Goal: Task Accomplishment & Management: Manage account settings

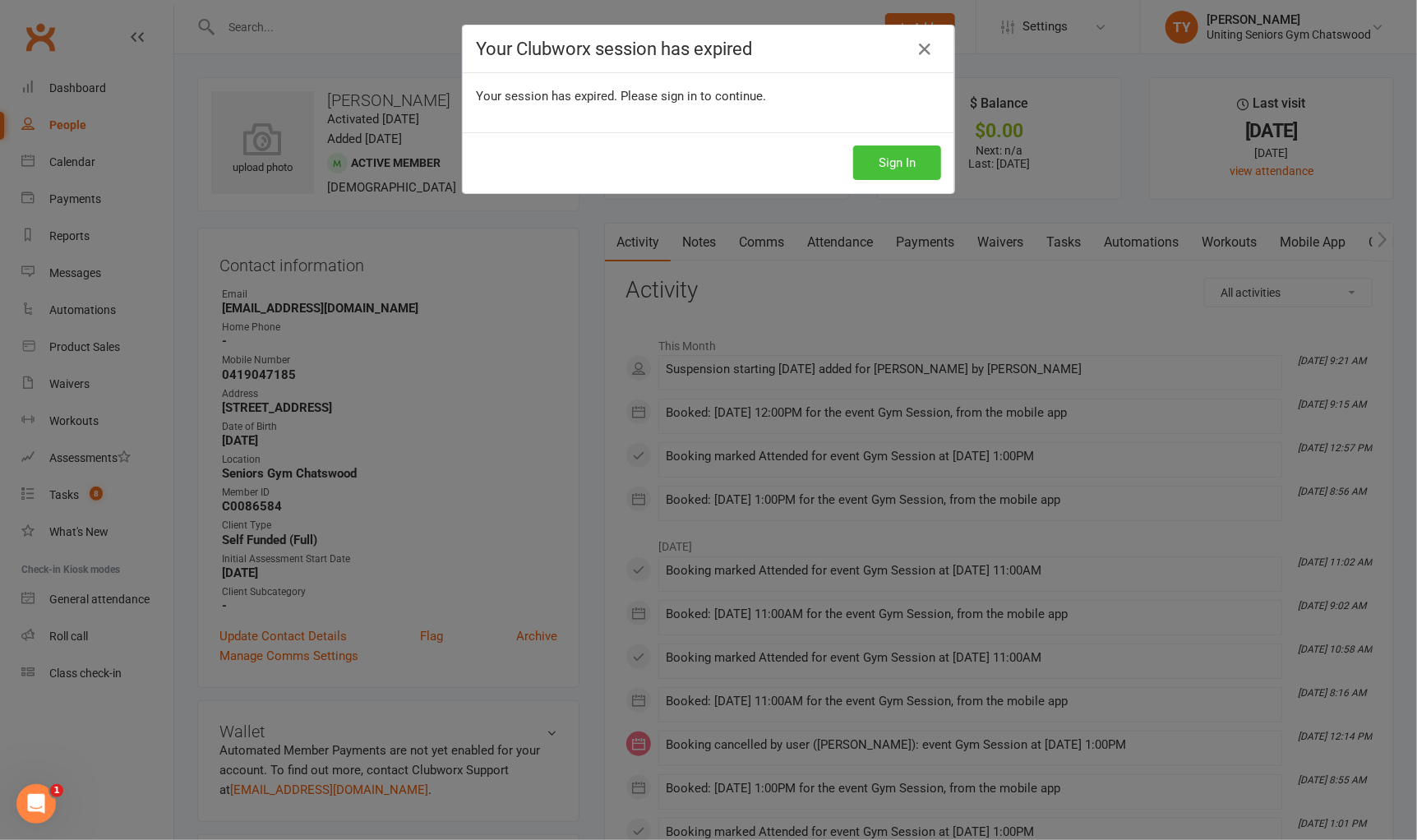
click at [882, 170] on button "Sign In" at bounding box center [897, 162] width 88 height 34
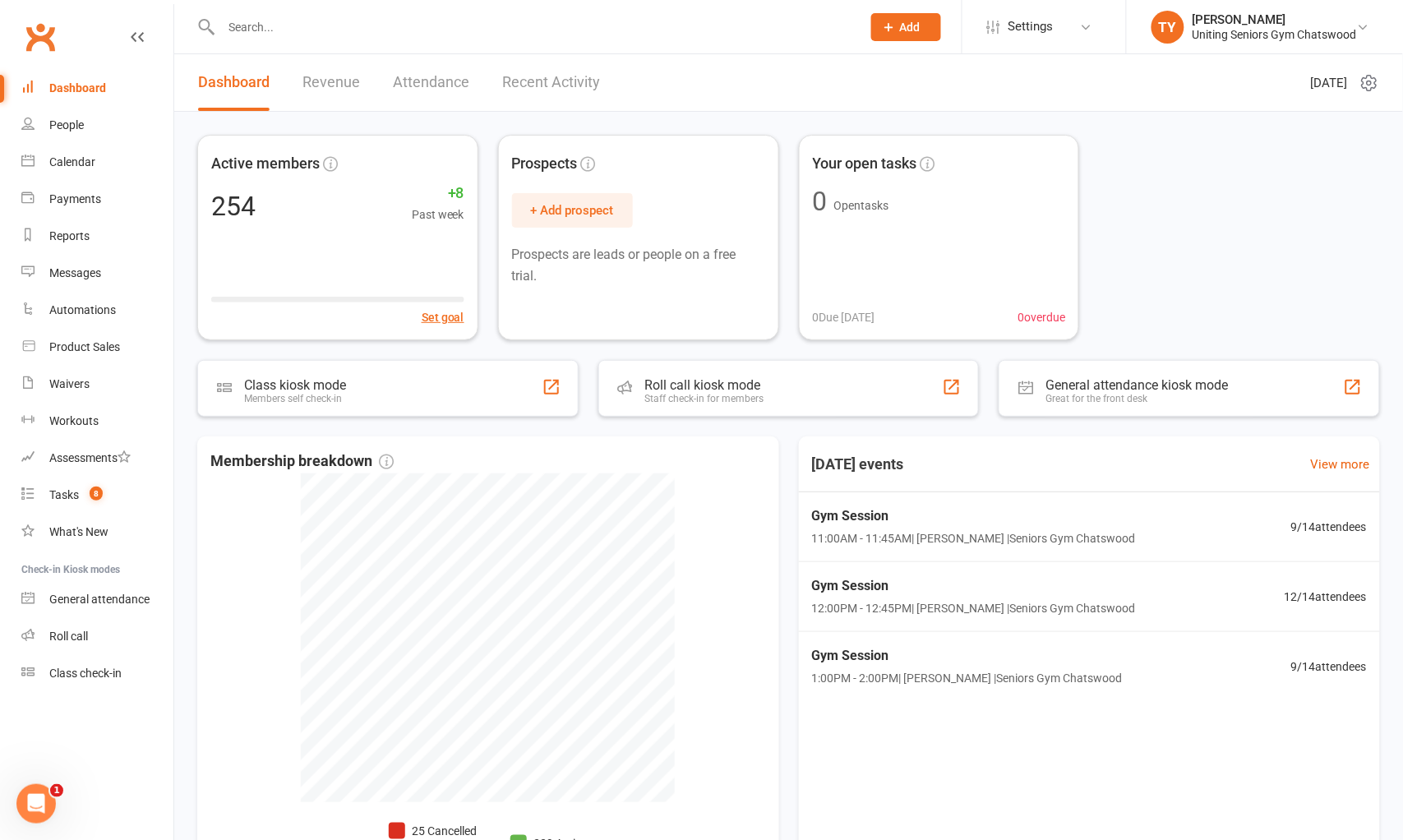
click at [370, 16] on input "text" at bounding box center [532, 27] width 634 height 23
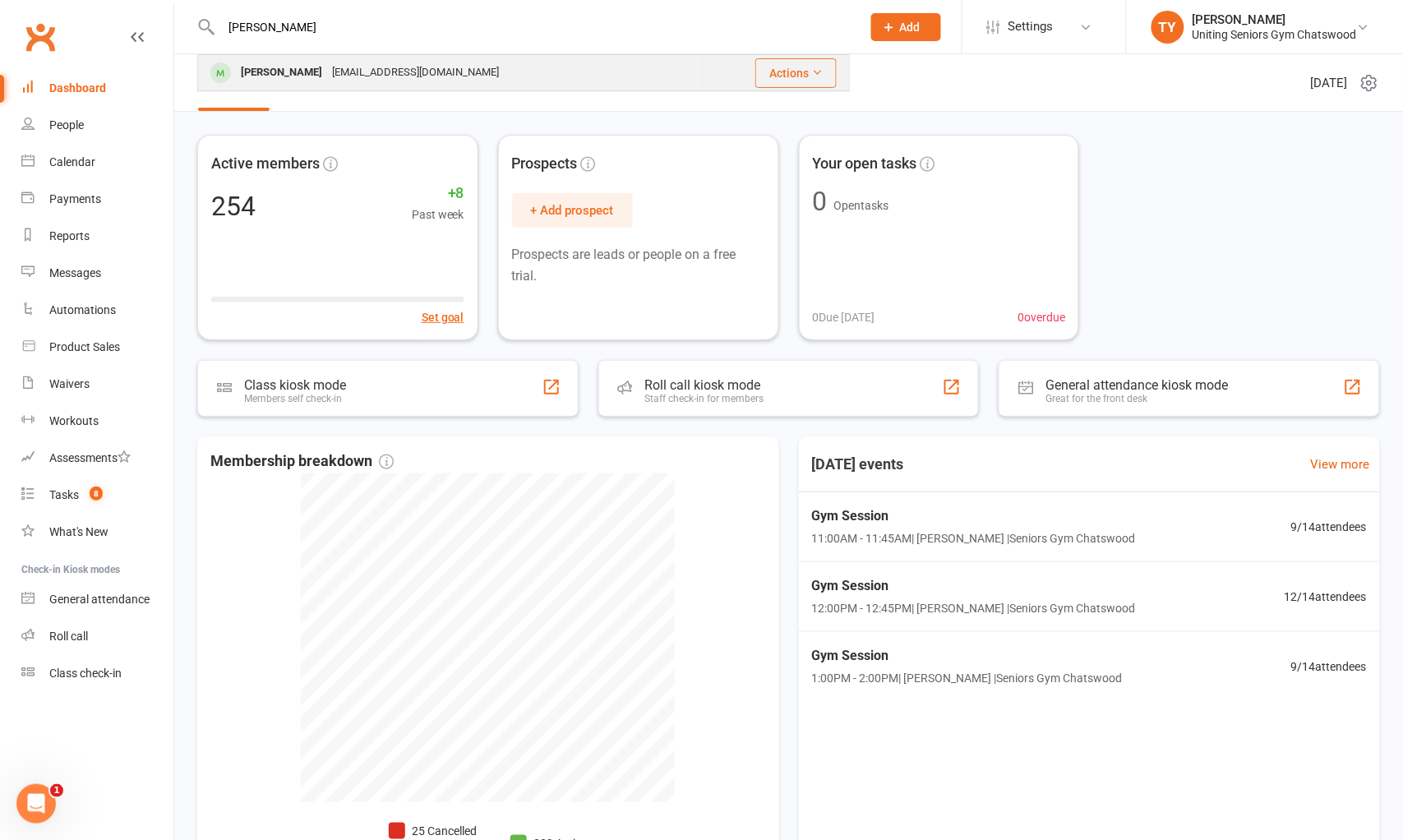
type input "[PERSON_NAME]"
click at [392, 74] on div "[EMAIL_ADDRESS][DOMAIN_NAME]" at bounding box center [415, 72] width 177 height 23
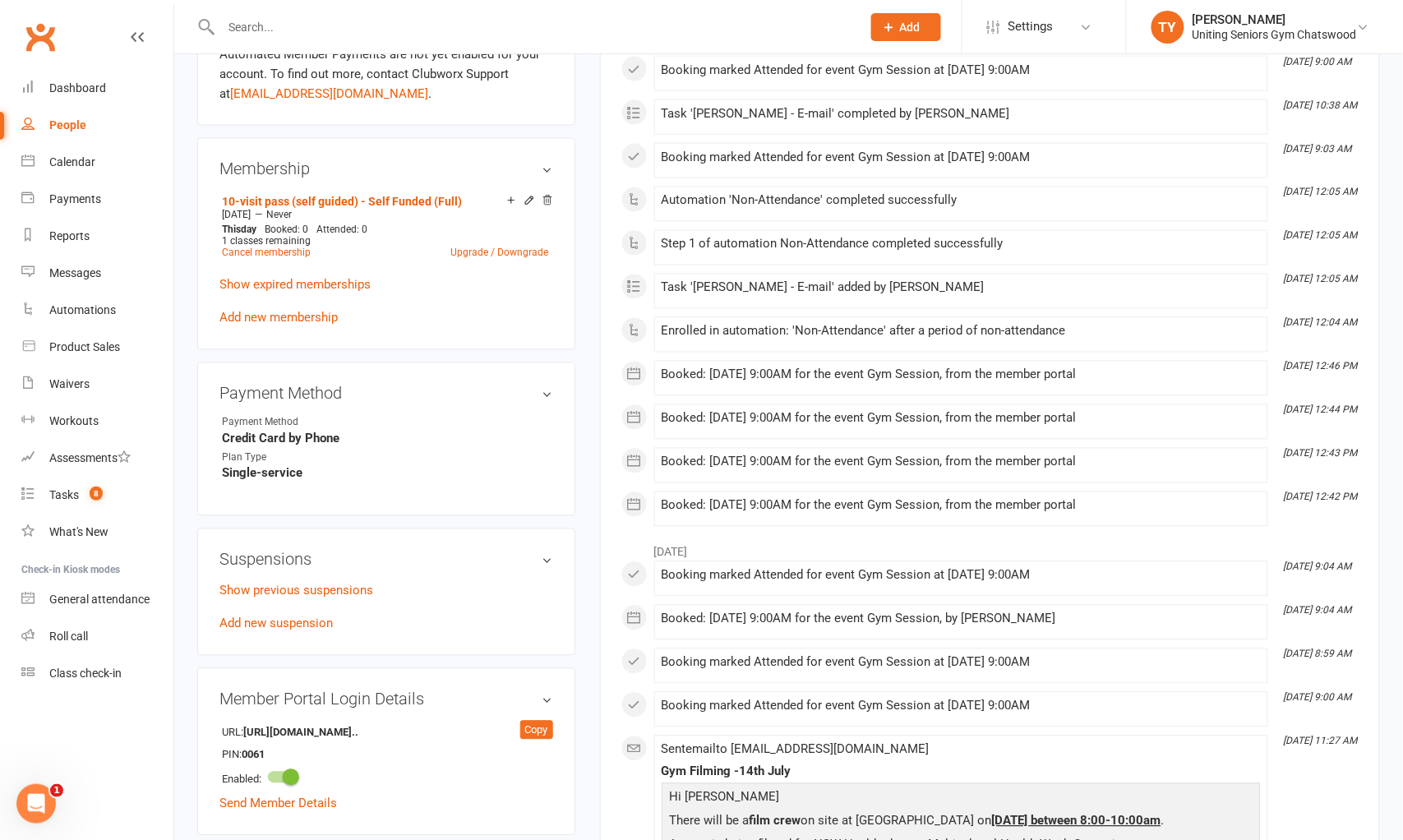
scroll to position [730, 0]
click at [276, 617] on link "Add new suspension" at bounding box center [276, 622] width 113 height 15
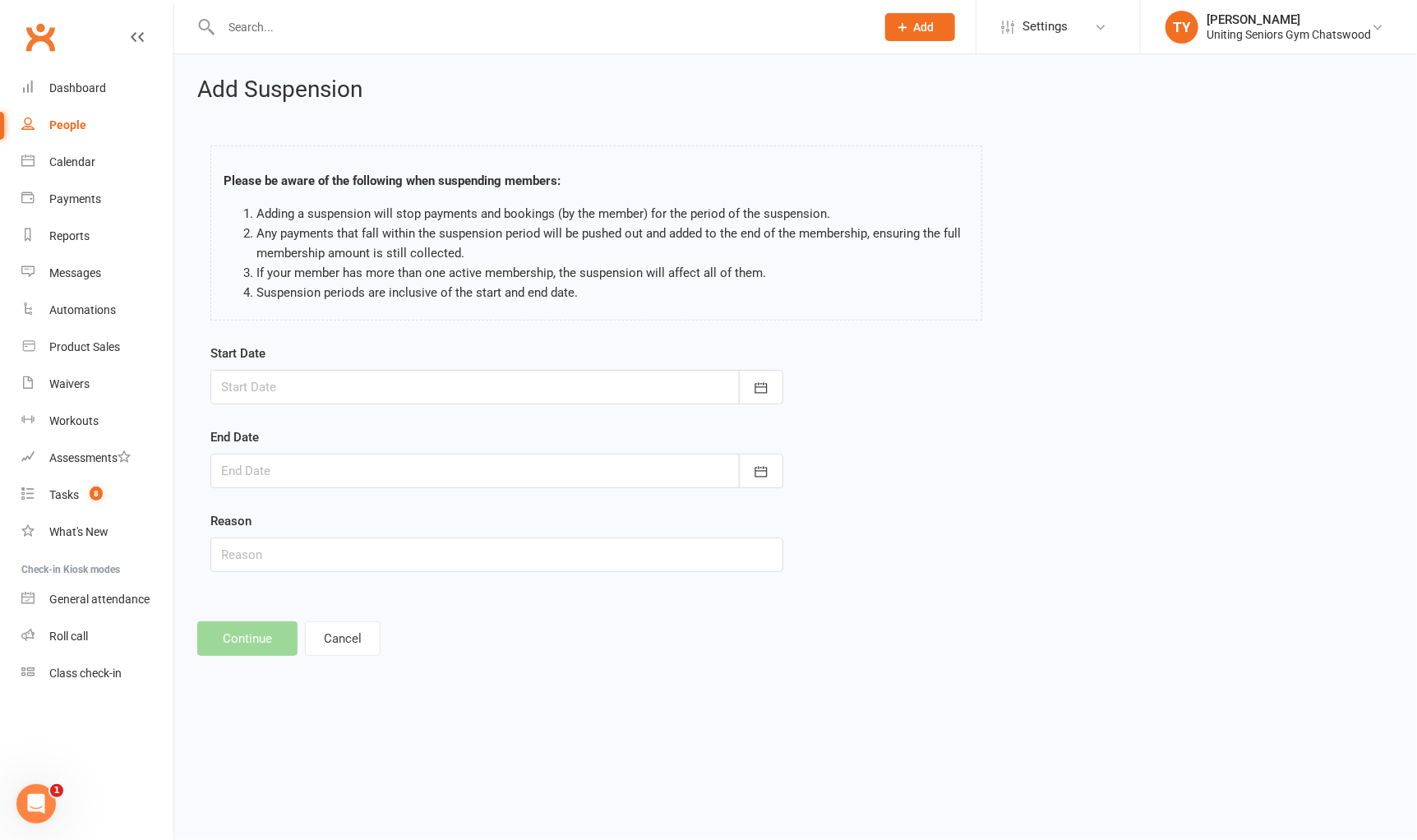
click at [323, 386] on div at bounding box center [496, 387] width 573 height 34
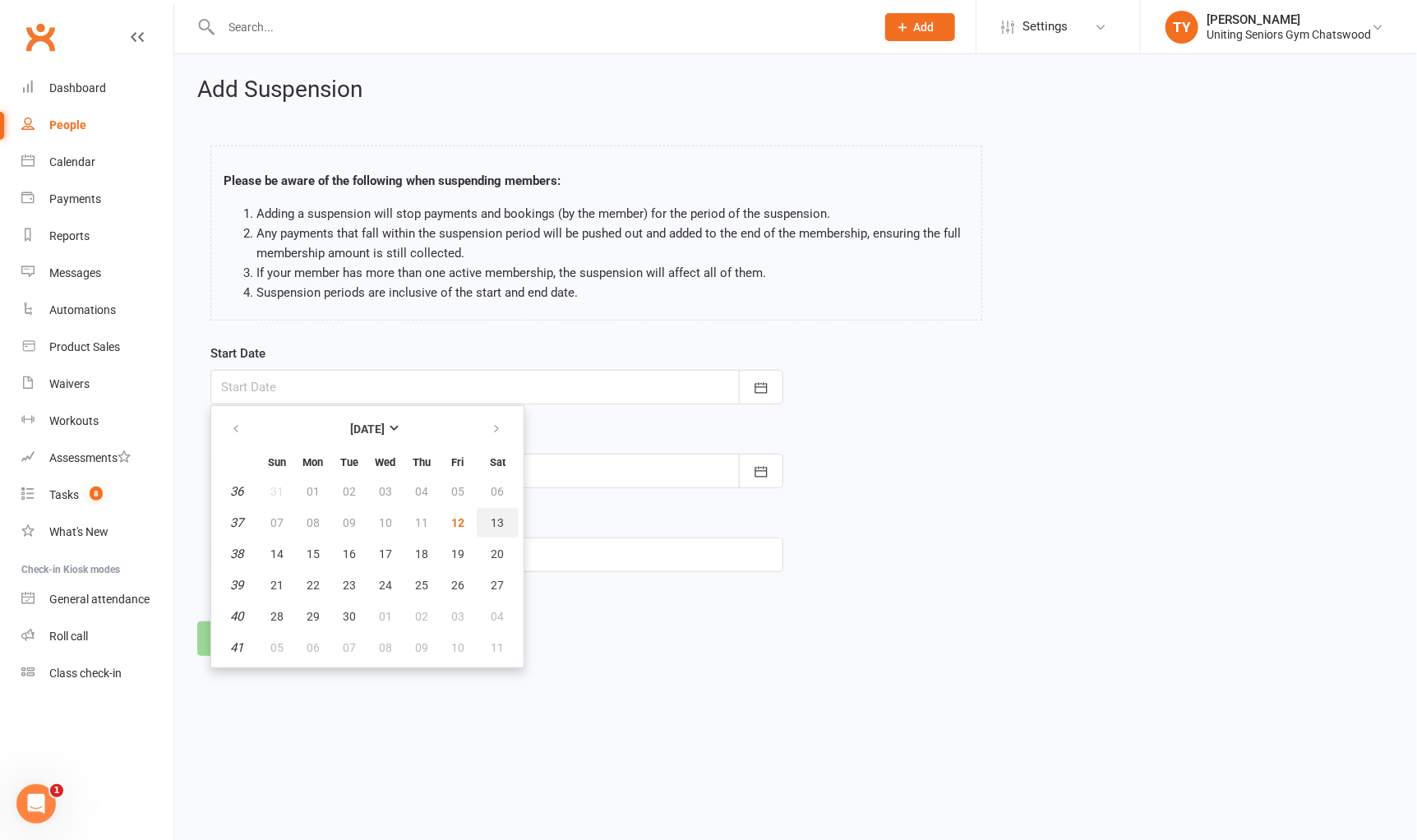
click at [498, 522] on button "13" at bounding box center [497, 523] width 42 height 29
type input "13 Sep 2025"
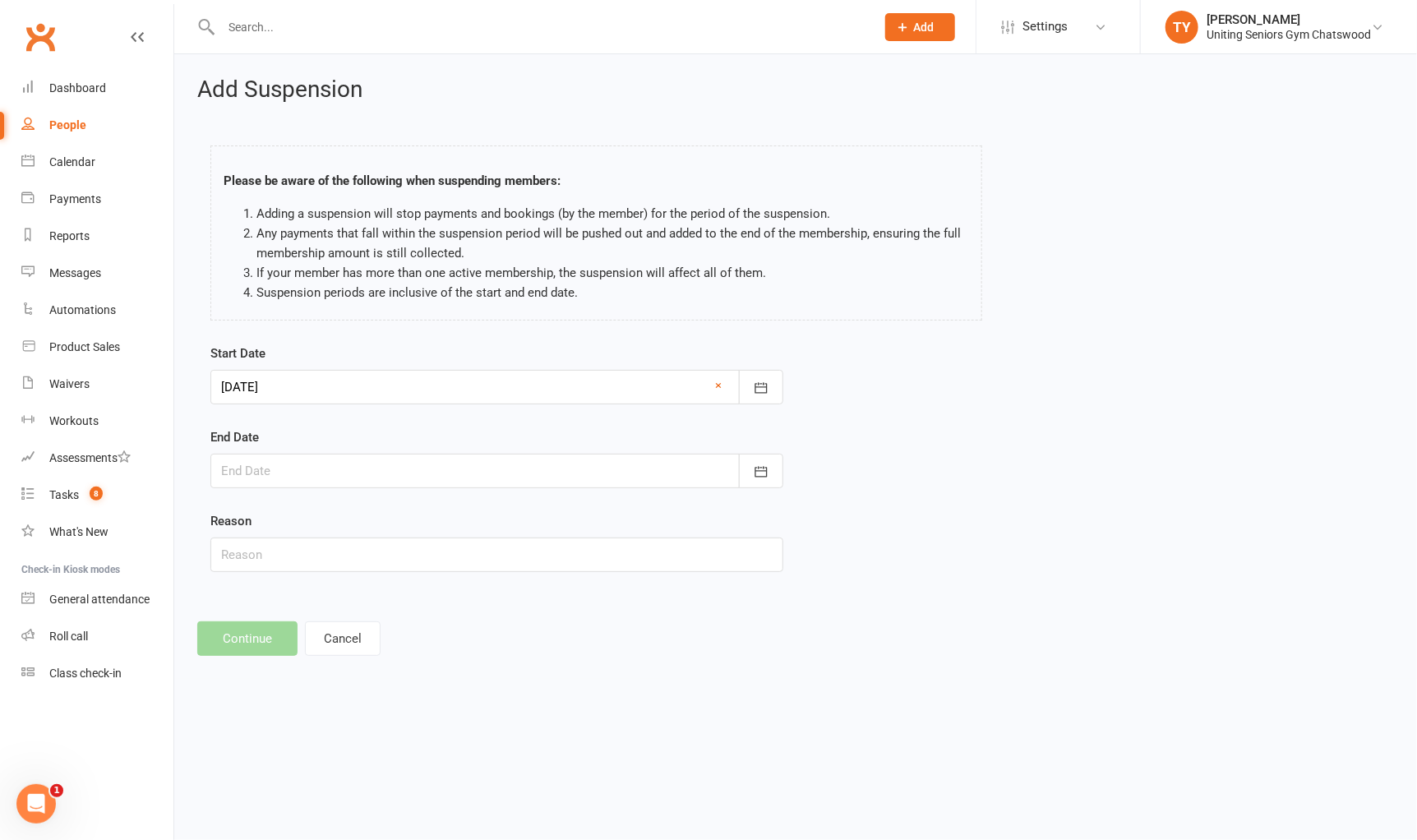
click at [506, 456] on div at bounding box center [496, 470] width 573 height 34
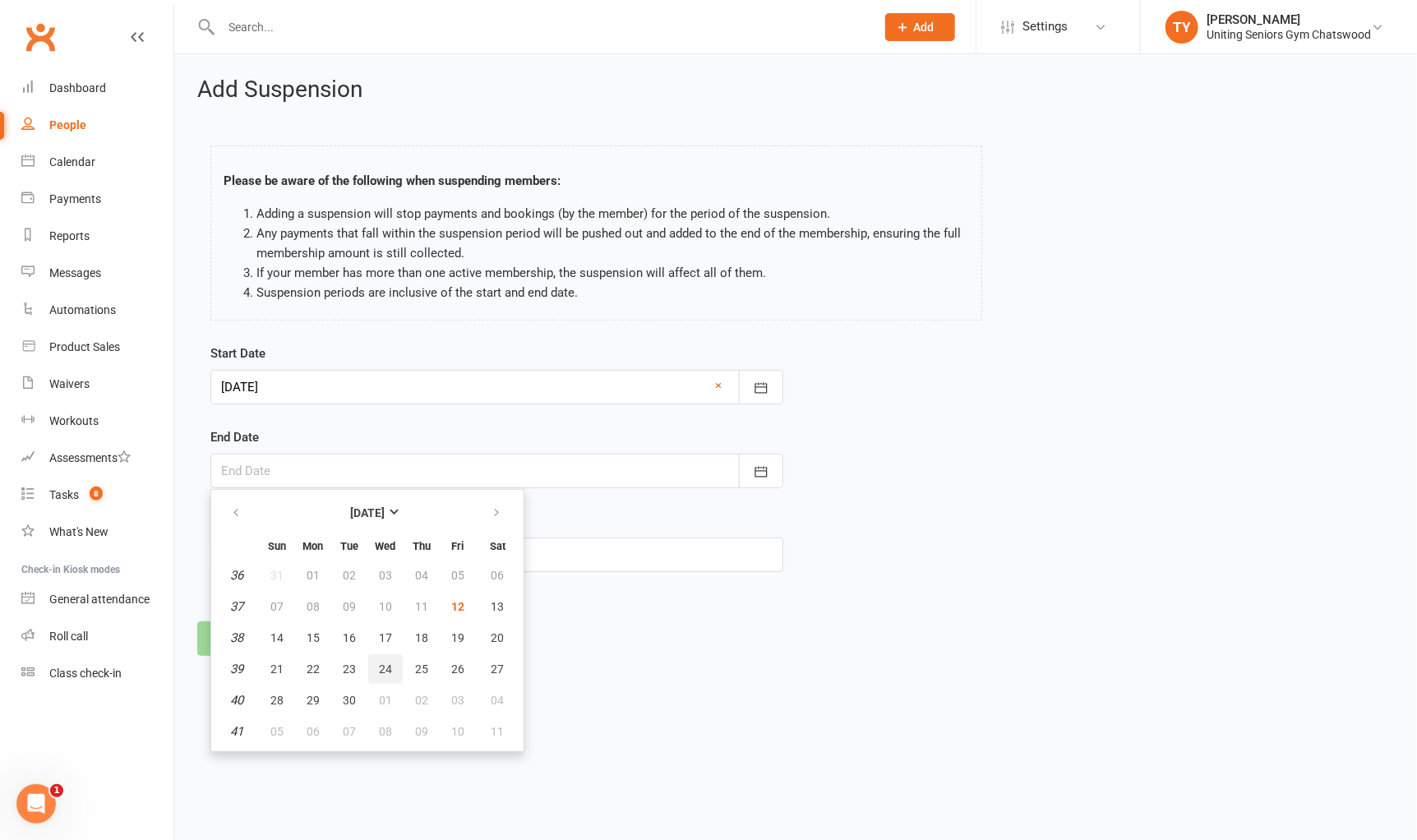
click at [372, 666] on button "24" at bounding box center [385, 669] width 34 height 29
type input "24 Sep 2025"
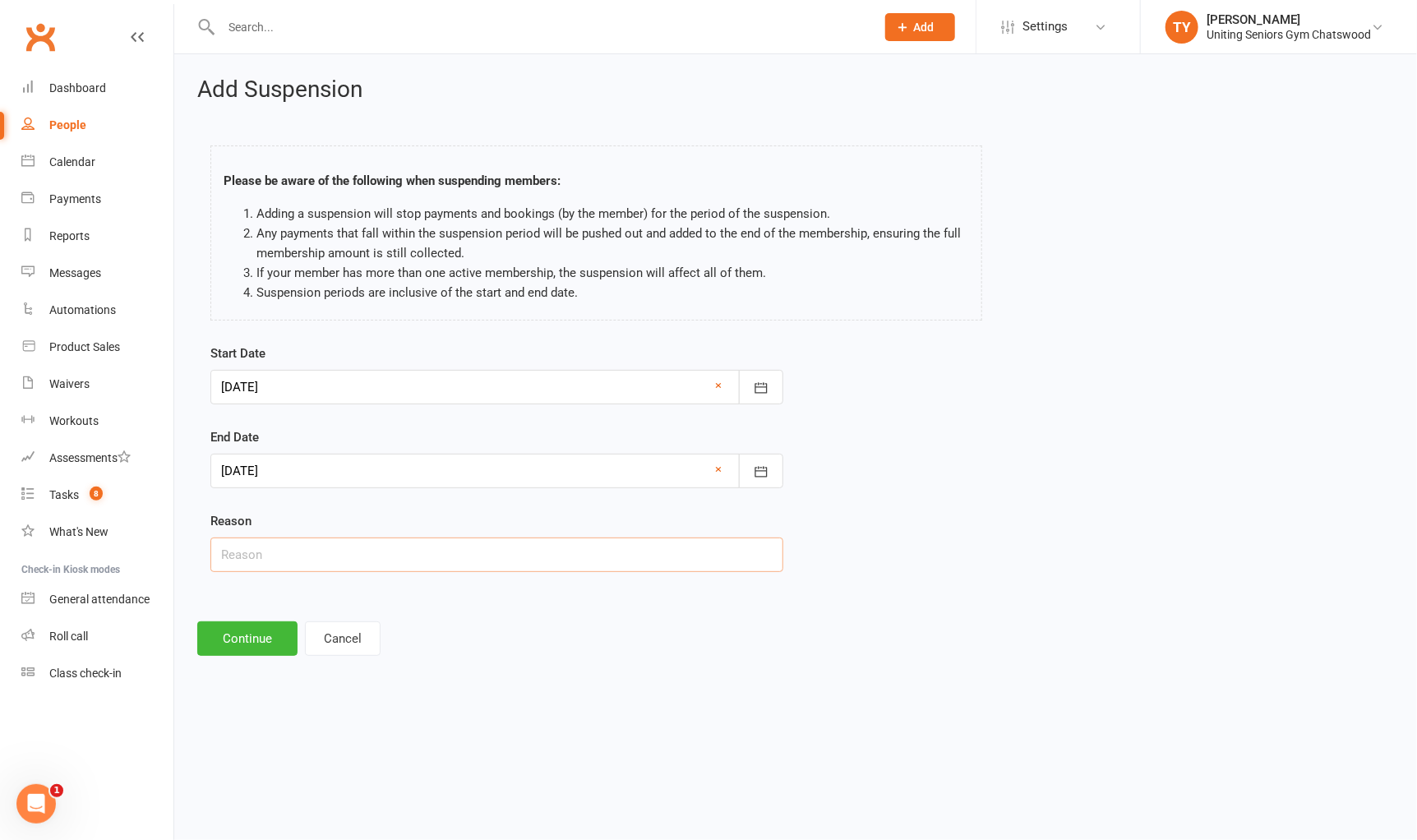
click at [243, 564] on input "text" at bounding box center [496, 554] width 573 height 34
type input "away"
click at [265, 641] on button "Continue" at bounding box center [247, 638] width 101 height 34
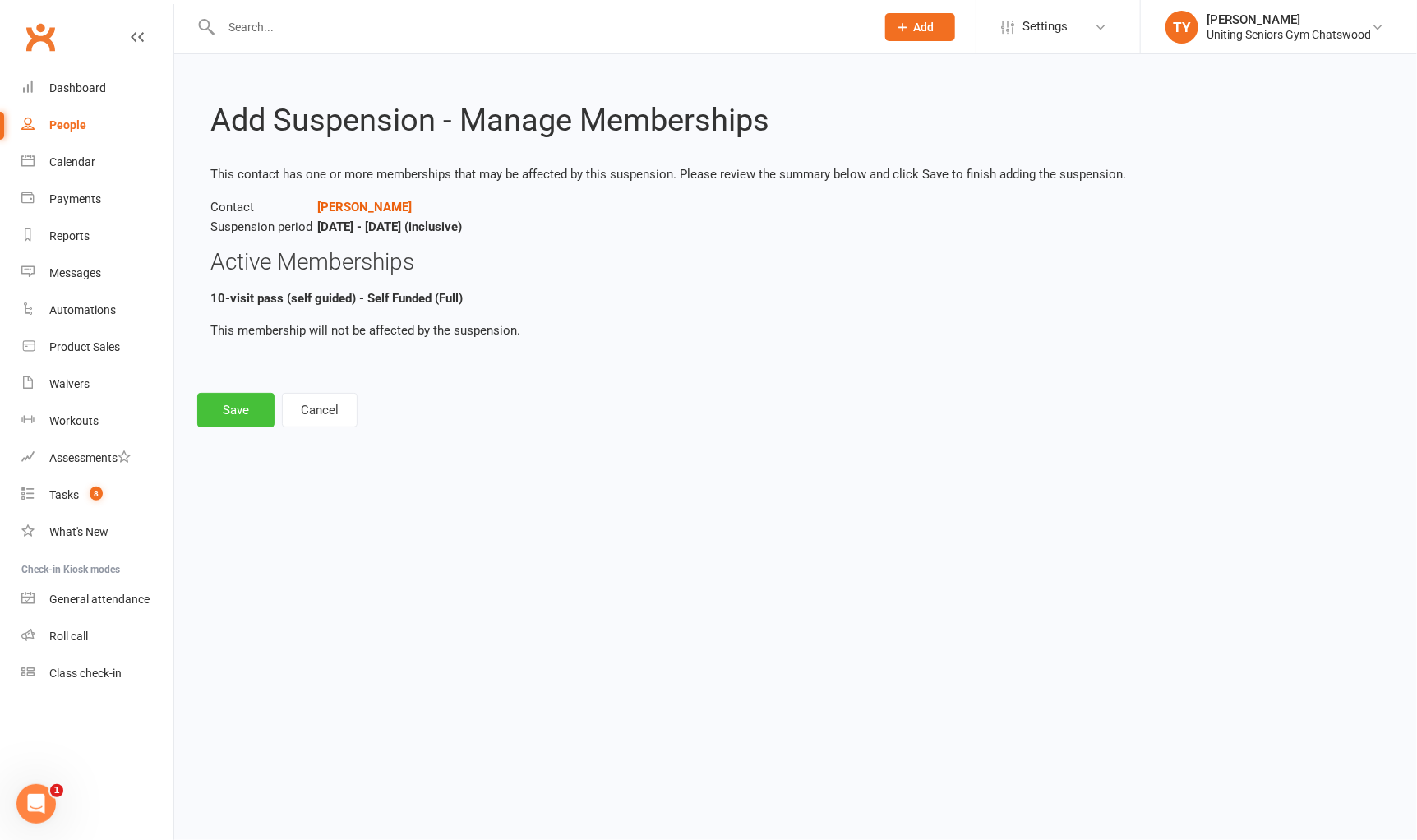
click at [250, 415] on button "Save" at bounding box center [236, 409] width 77 height 34
